Goal: Browse casually

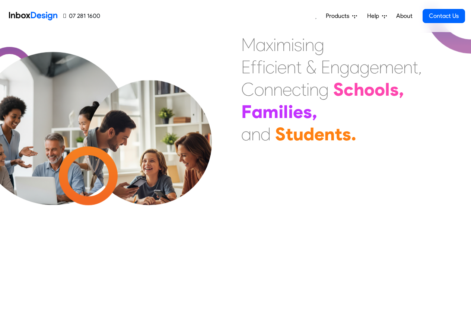
scroll to position [314, 0]
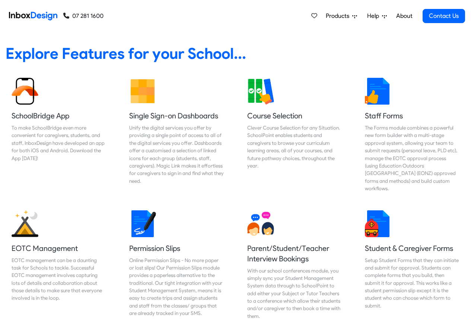
click at [141, 15] on div "Products Mobile APP Pricing Free Webinars & Training Browse all Features Login …" at bounding box center [283, 16] width 361 height 32
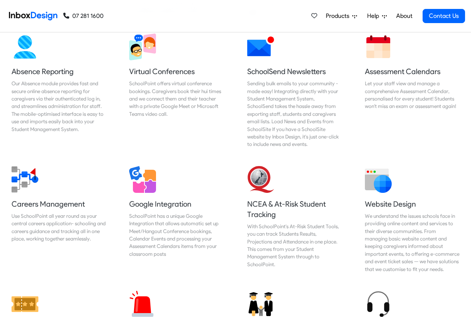
scroll to position [760, 0]
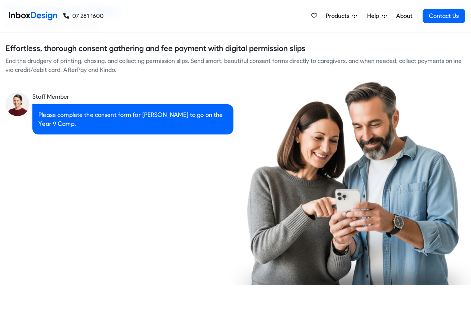
checkbox input "true"
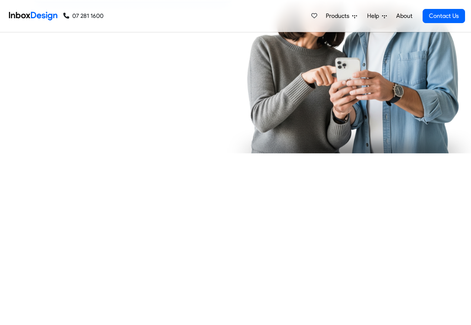
checkbox input "true"
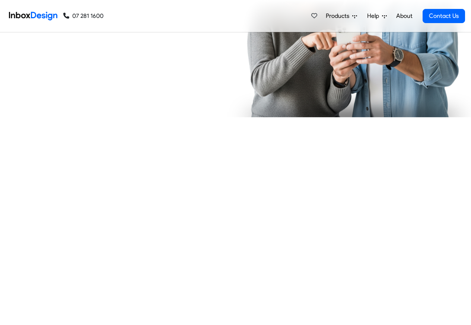
checkbox input "true"
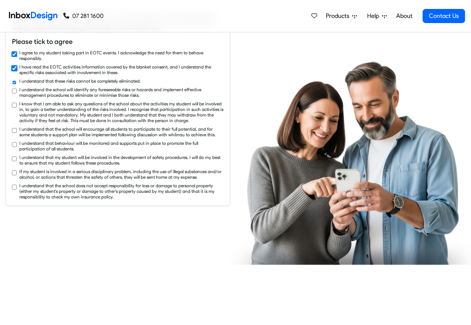
checkbox input "true"
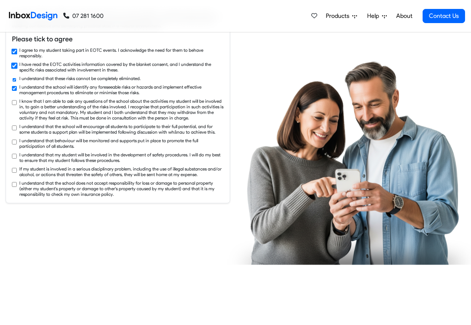
checkbox input "true"
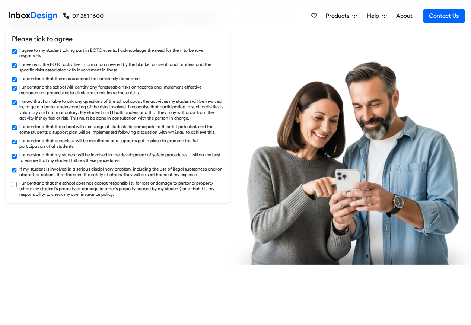
checkbox input "true"
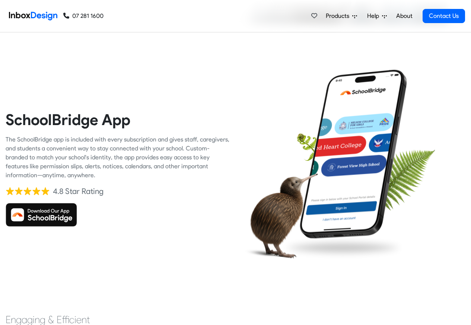
scroll to position [1787, 0]
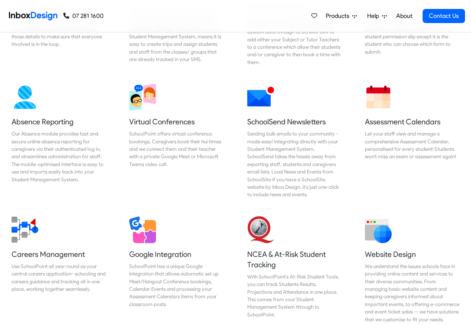
scroll to position [625, 0]
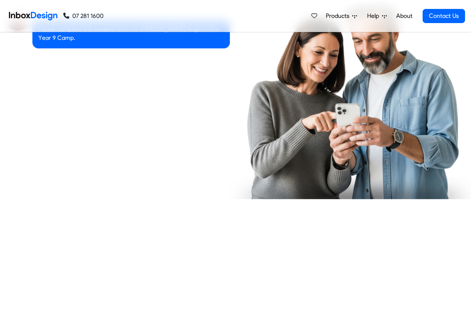
checkbox input "true"
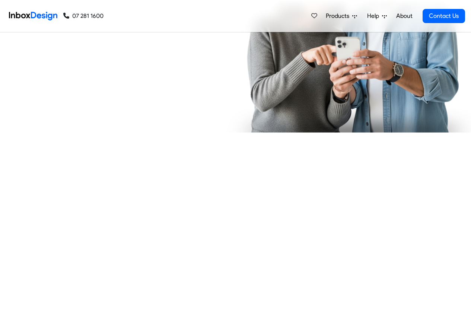
checkbox input "true"
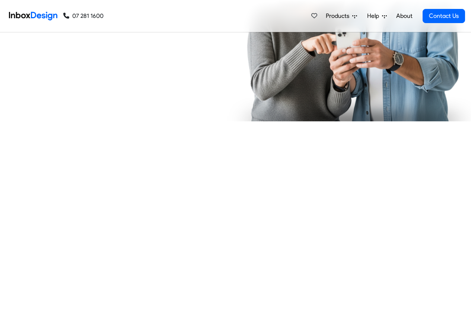
checkbox input "true"
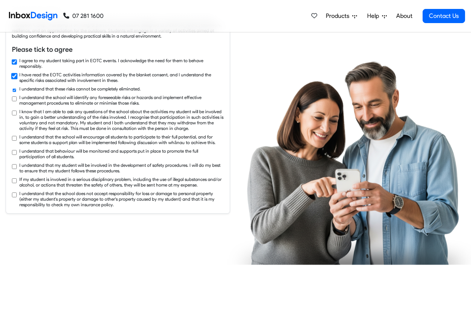
checkbox input "true"
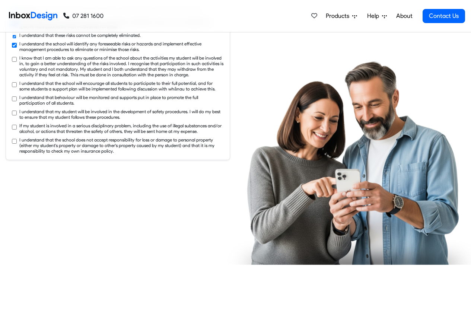
checkbox input "true"
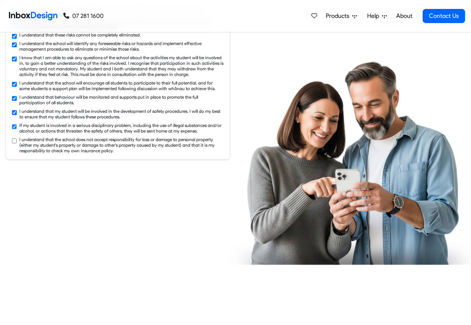
checkbox input "true"
